Goal: Task Accomplishment & Management: Manage account settings

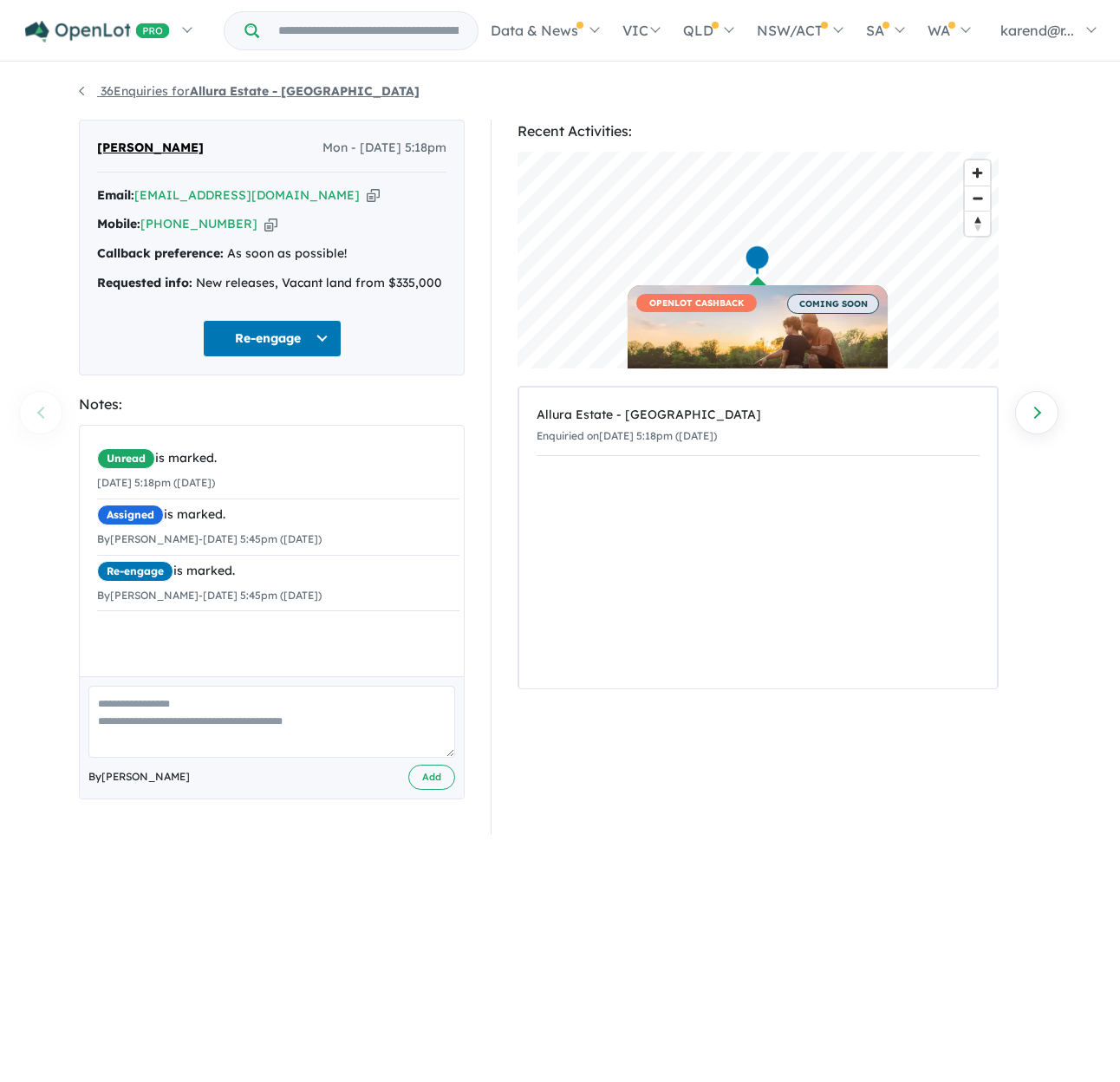
click at [203, 93] on strong "Allura Estate - [GEOGRAPHIC_DATA]" at bounding box center [305, 91] width 230 height 16
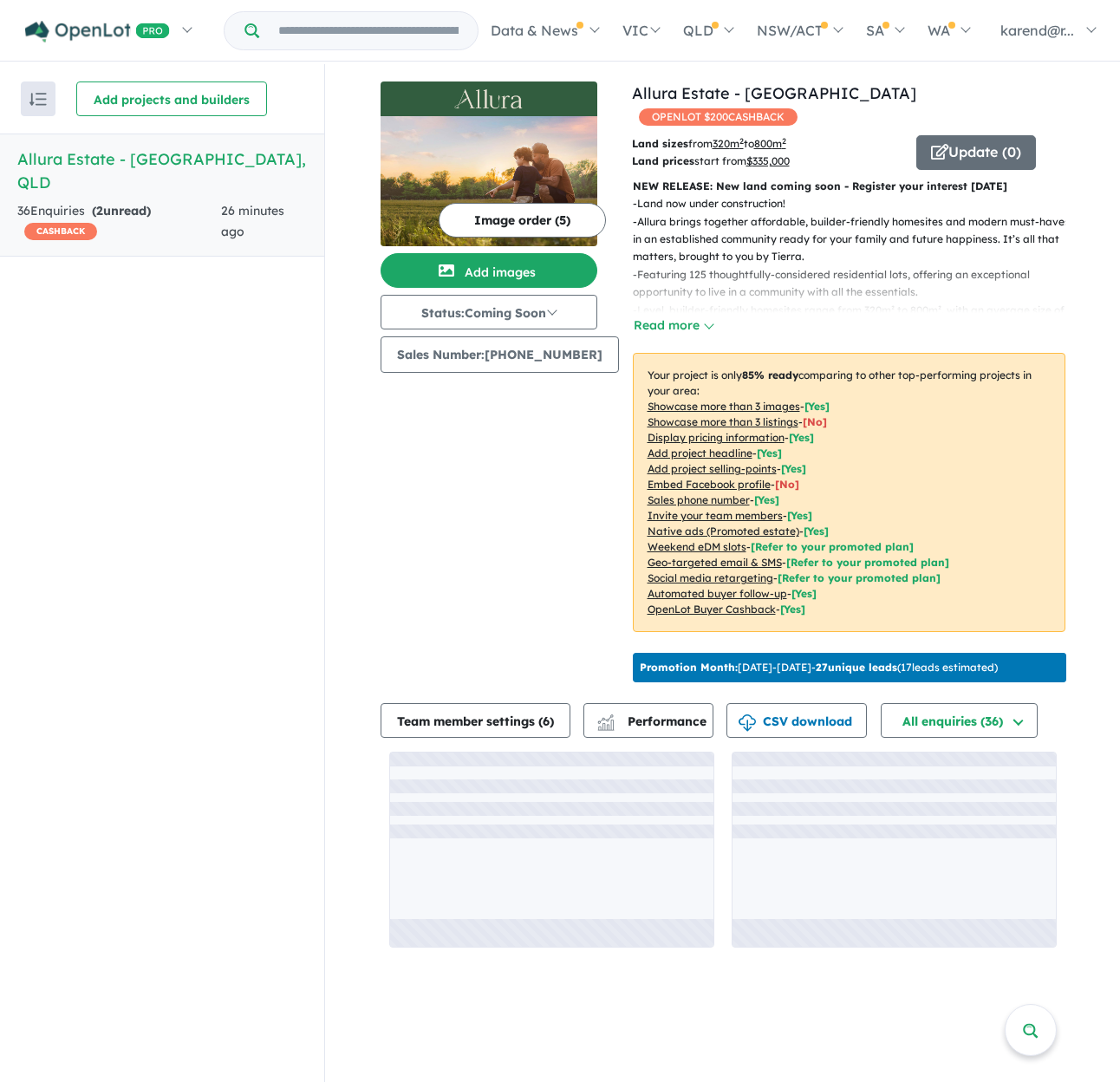
click at [135, 203] on strong "( 2 unread)" at bounding box center [121, 210] width 59 height 16
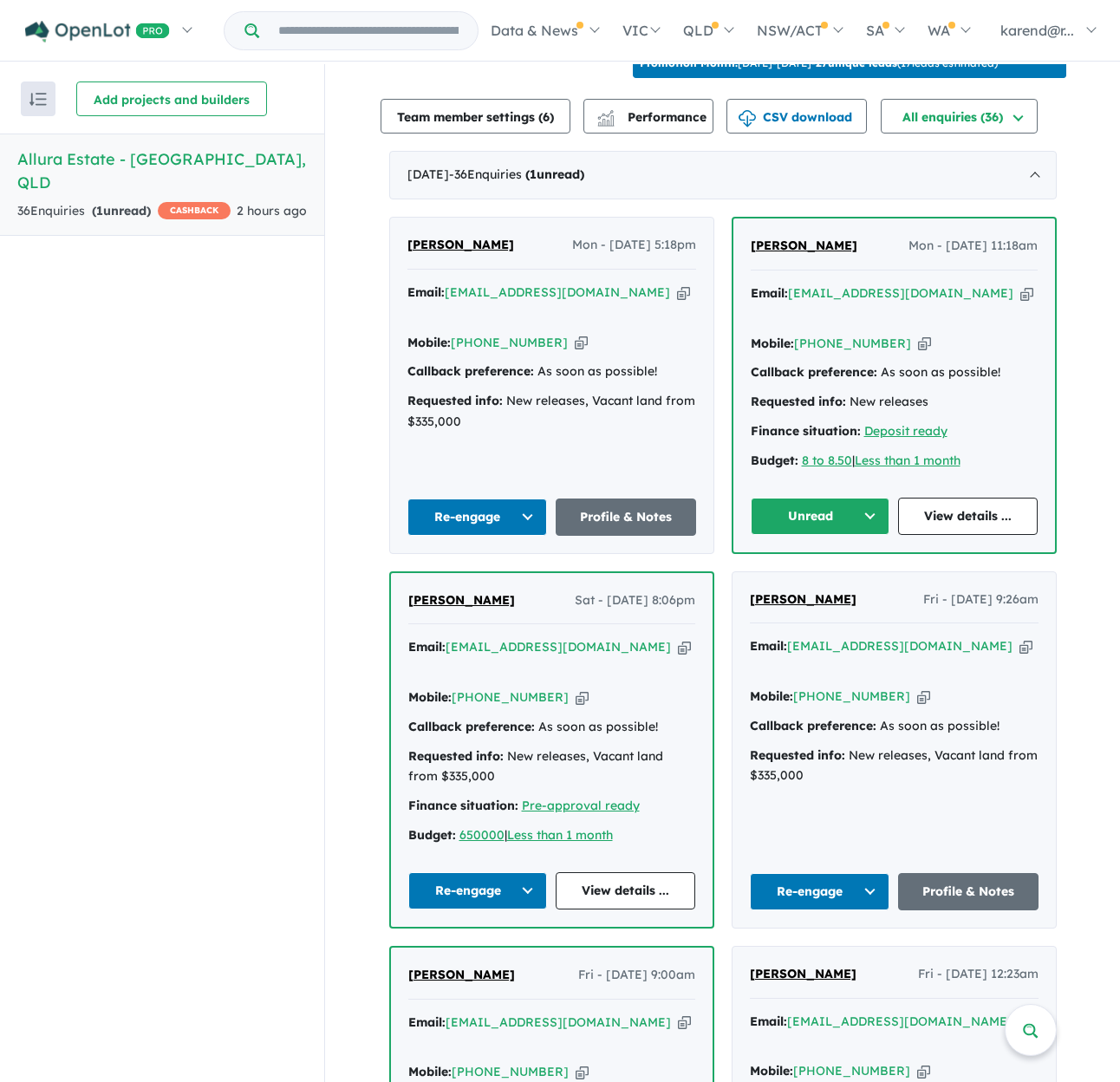
scroll to position [607, 0]
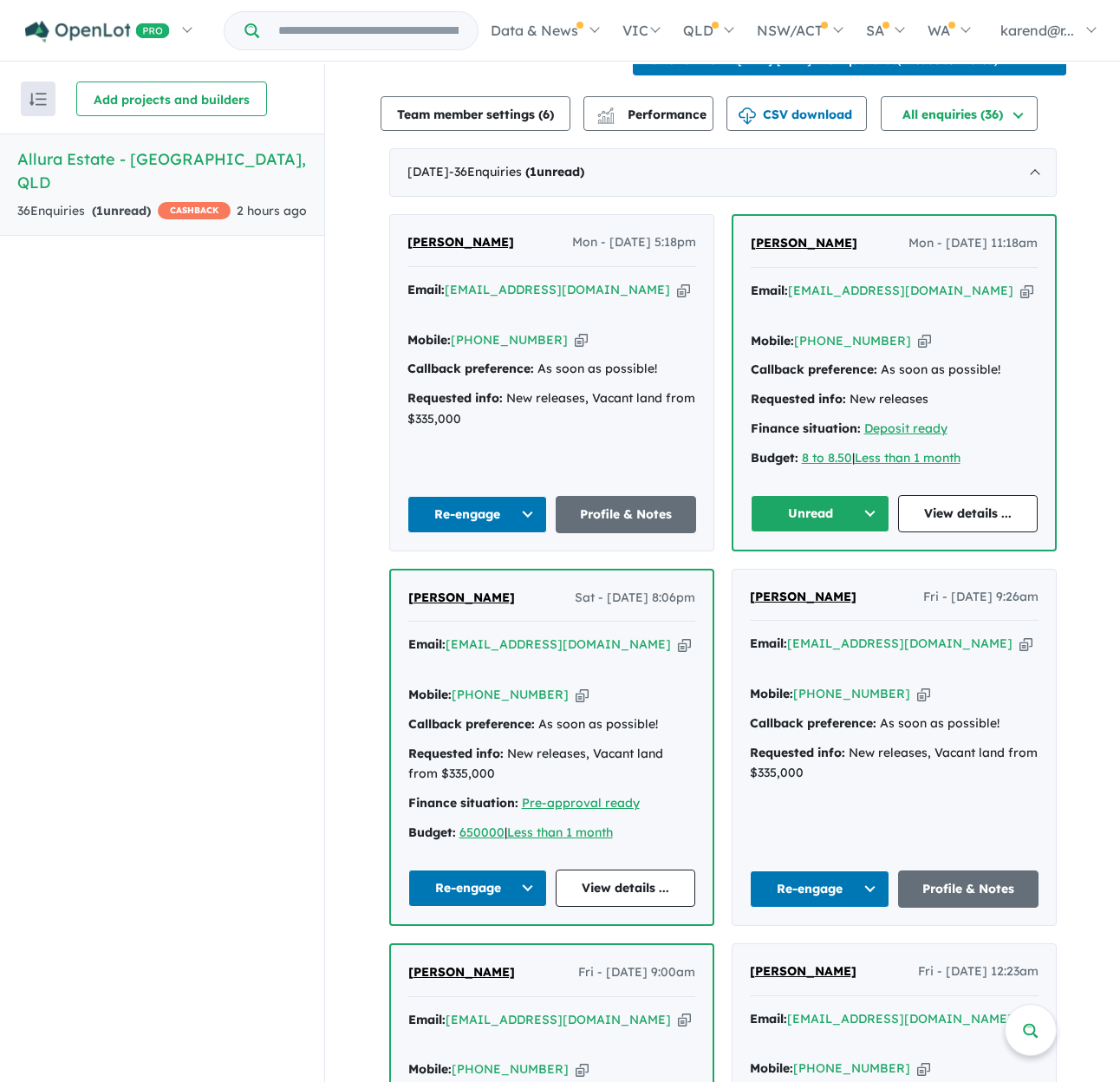
click at [807, 495] on button "Unread" at bounding box center [820, 514] width 139 height 37
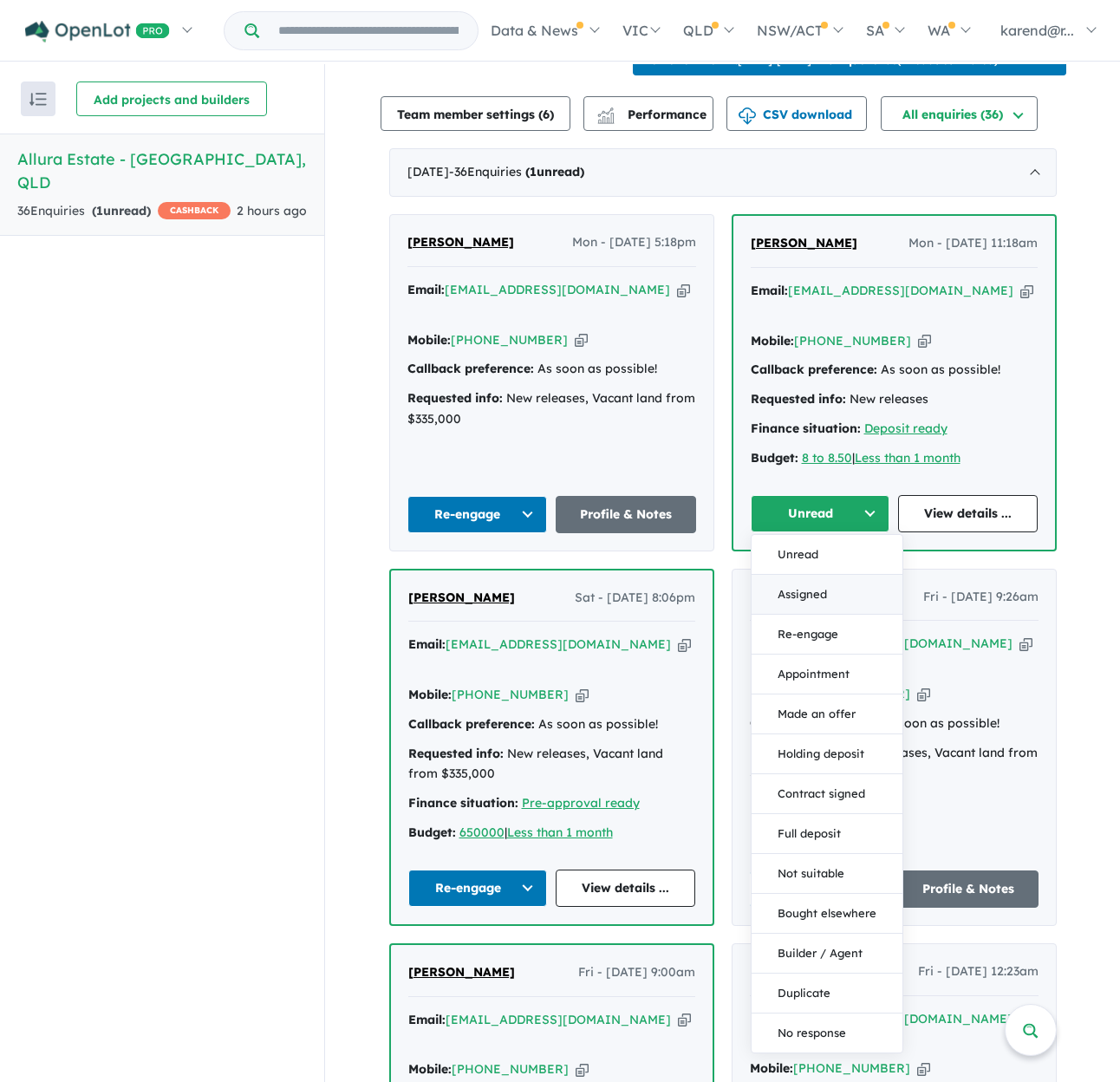
click at [826, 575] on button "Assigned" at bounding box center [827, 594] width 150 height 40
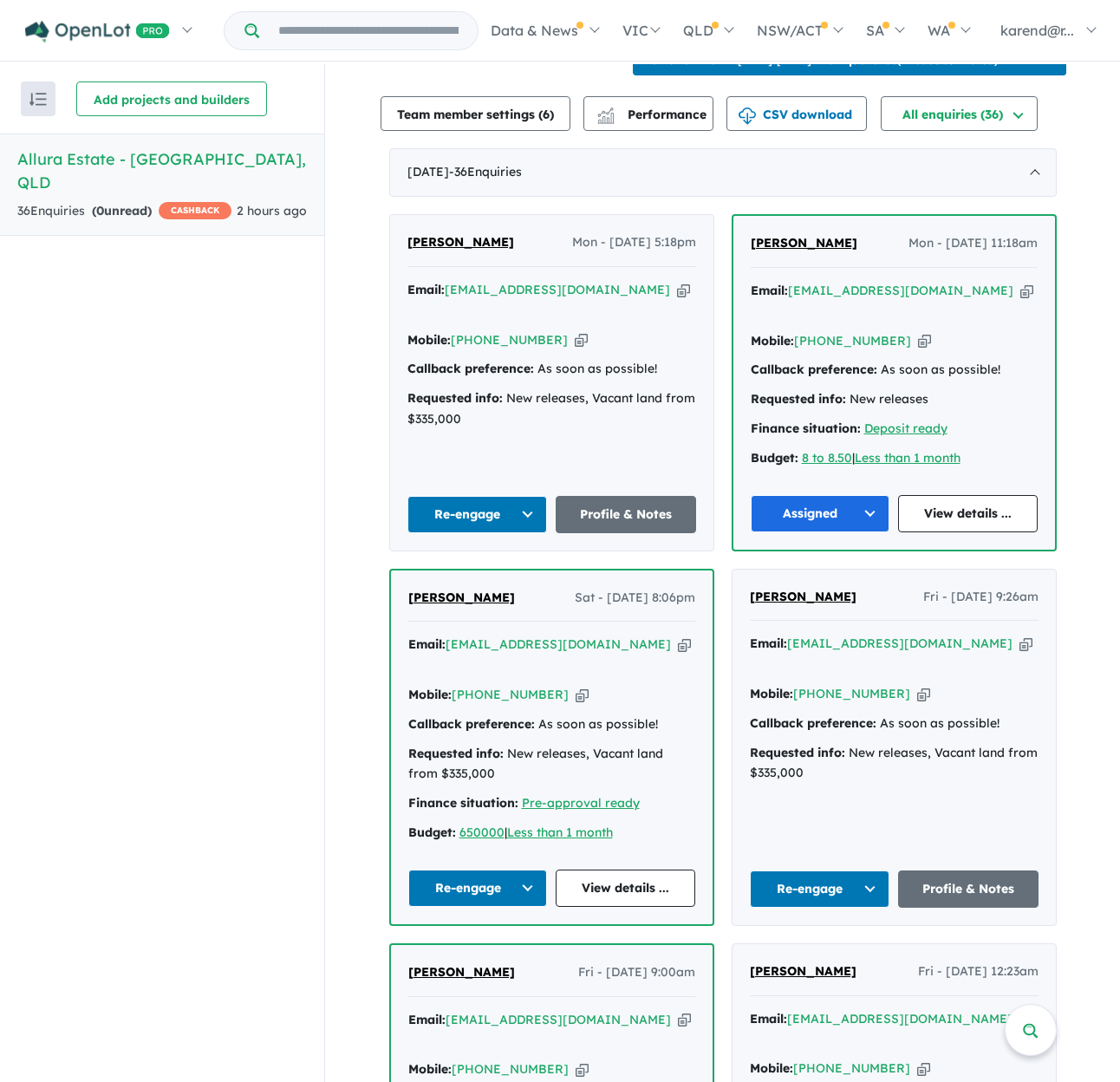
click at [804, 495] on button "Assigned" at bounding box center [820, 514] width 139 height 37
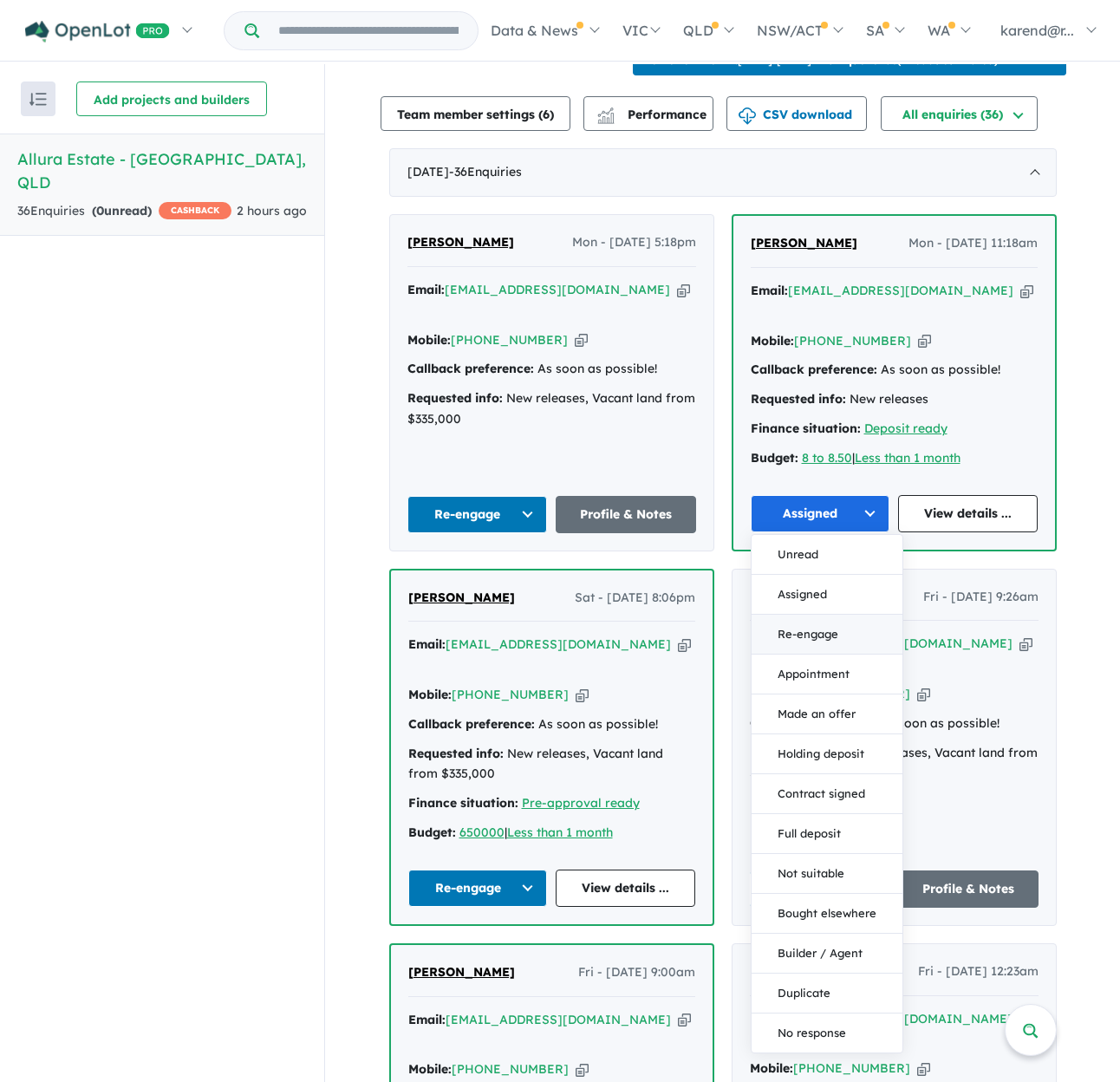
click at [833, 615] on button "Re-engage" at bounding box center [827, 634] width 150 height 40
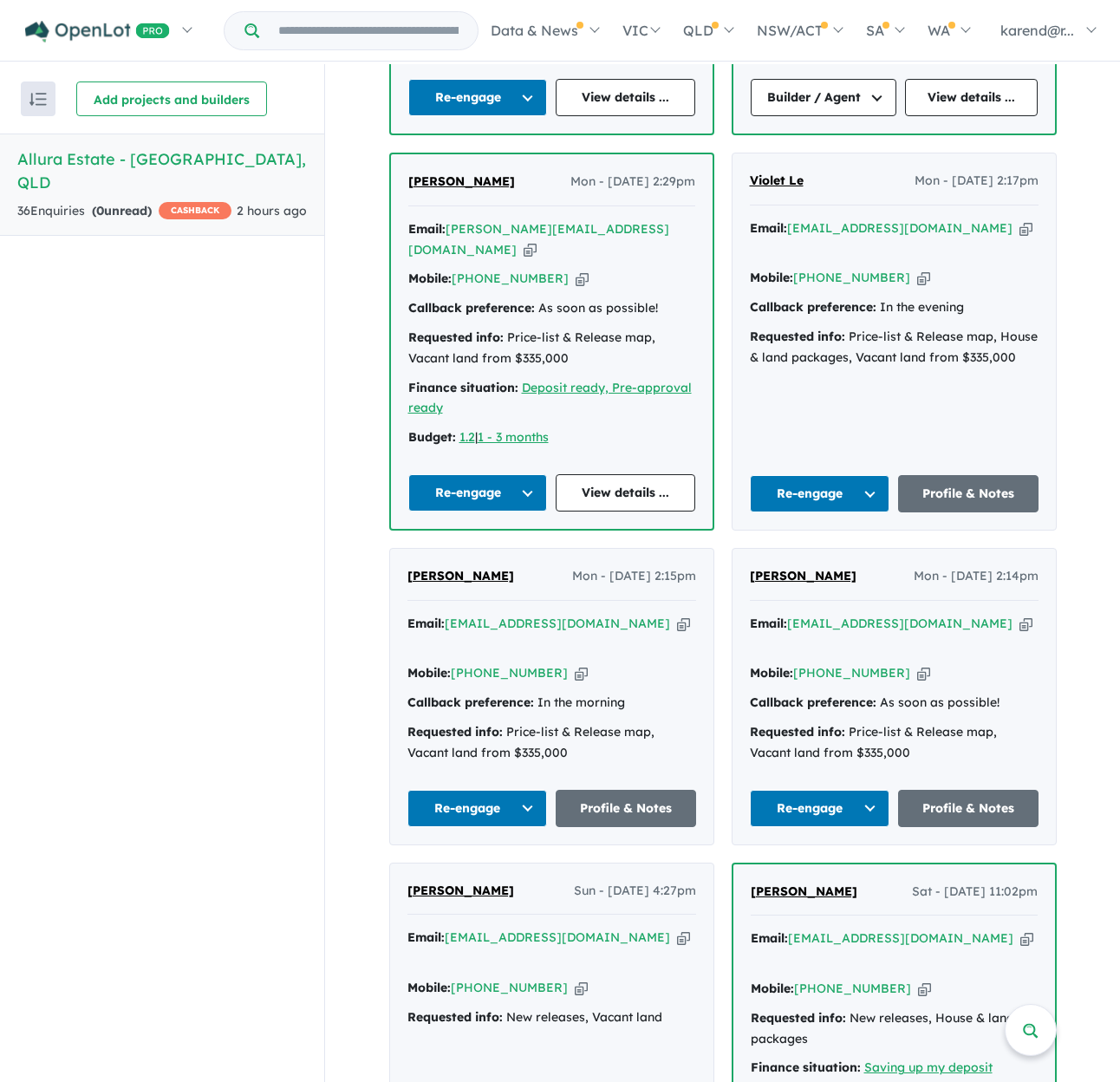
scroll to position [5116, 0]
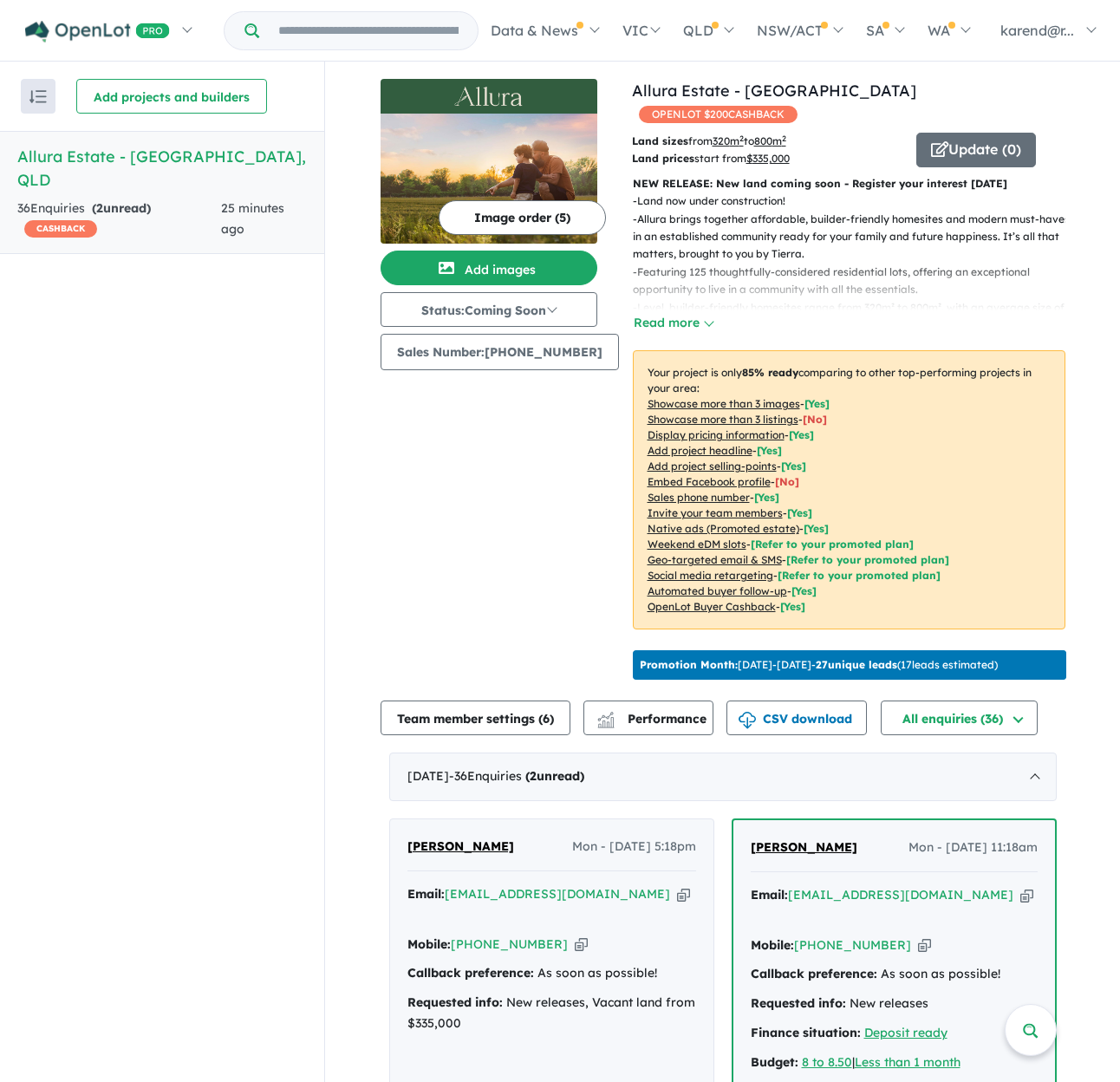
scroll to position [347, 0]
